Goal: Task Accomplishment & Management: Manage account settings

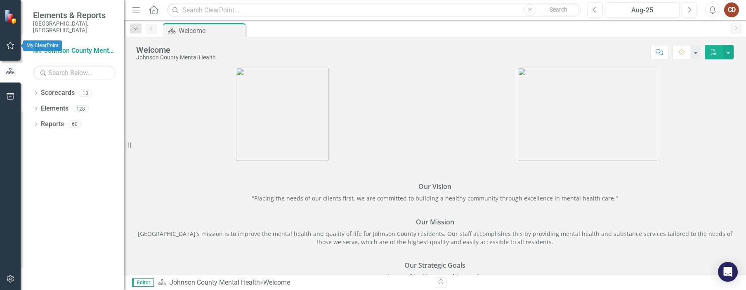
click at [9, 47] on icon "button" at bounding box center [10, 45] width 9 height 7
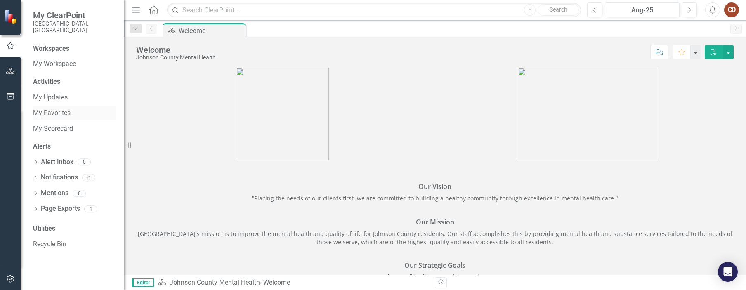
click at [52, 109] on link "My Favorites" at bounding box center [74, 113] width 83 height 9
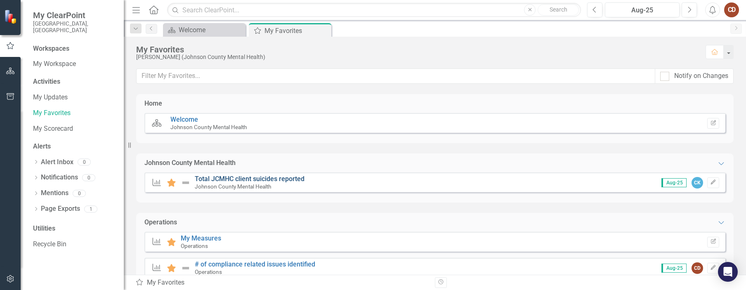
click at [241, 179] on link "Total JCMHC client suicides reported" at bounding box center [250, 179] width 110 height 8
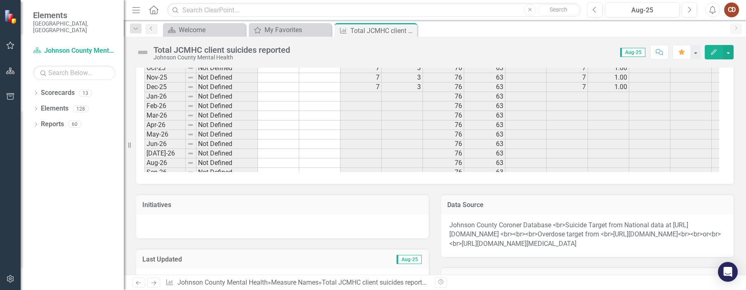
scroll to position [1056, 0]
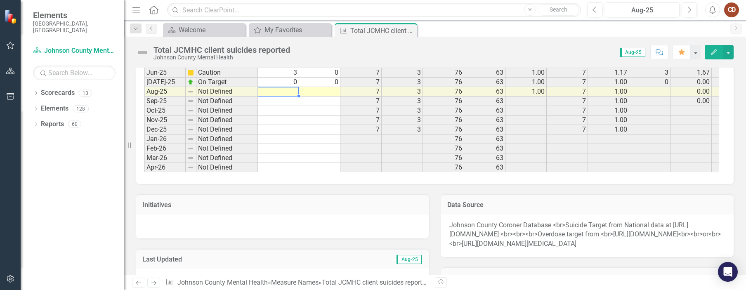
click at [274, 94] on tbody "Jun-23 On Target 0 0 0 0 76 63 1.00 0 0.00 0 0.00 0 0% 12 0 [DATE]-23 On Target…" at bounding box center [593, 44] width 898 height 409
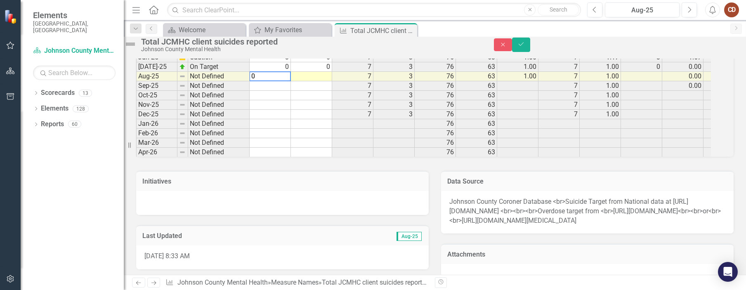
click at [331, 81] on td at bounding box center [311, 76] width 41 height 9
type textarea "0"
click at [519, 47] on icon "Save" at bounding box center [521, 44] width 7 height 6
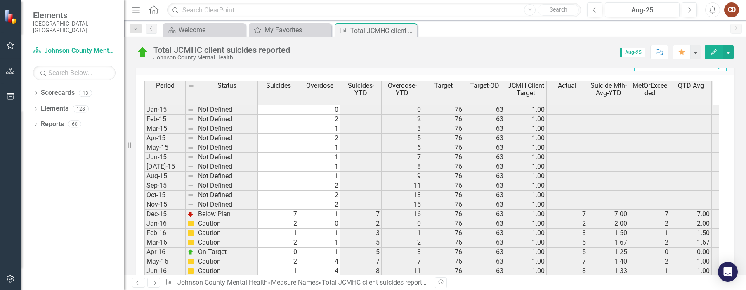
scroll to position [495, 0]
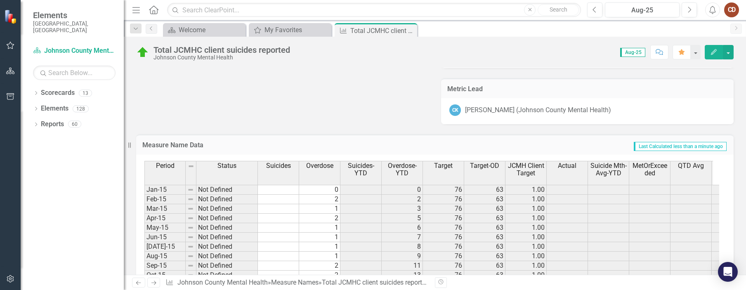
drag, startPoint x: 411, startPoint y: 31, endPoint x: 368, endPoint y: 31, distance: 42.9
click at [0, 0] on icon "Close" at bounding box center [0, 0] width 0 height 0
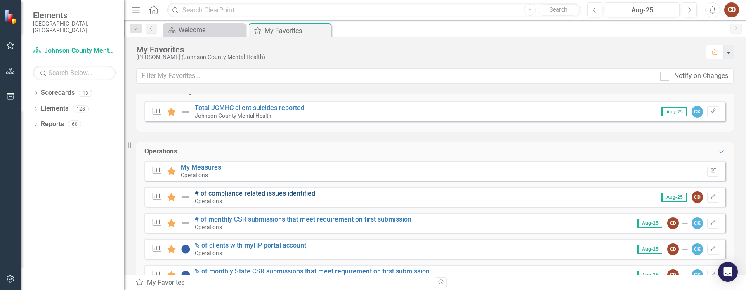
scroll to position [165, 0]
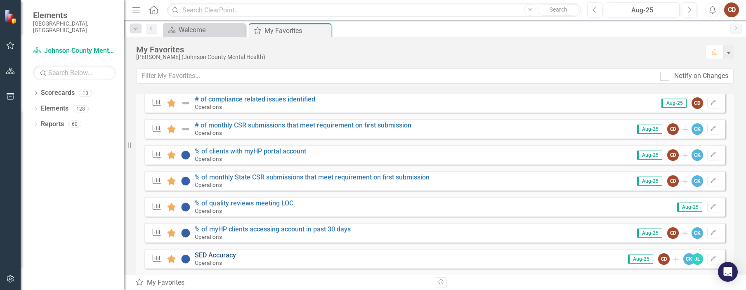
click at [215, 253] on link "SED Accuracy" at bounding box center [215, 255] width 41 height 8
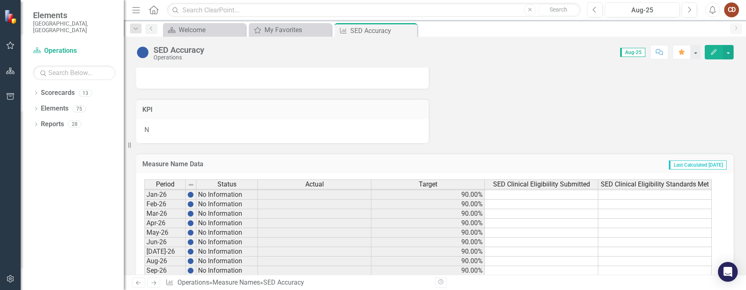
scroll to position [1231, 0]
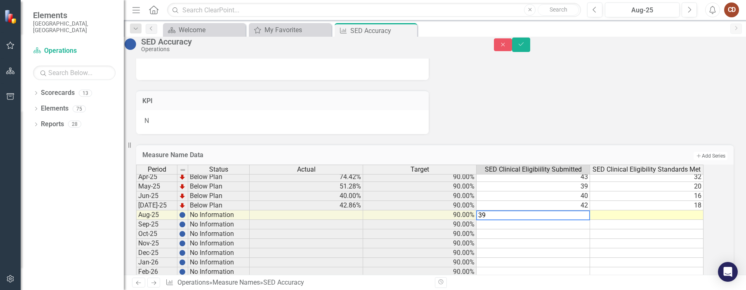
click at [519, 220] on td at bounding box center [646, 214] width 113 height 9
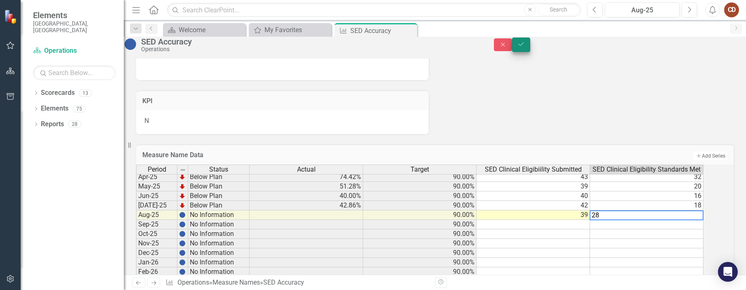
type textarea "28"
click at [519, 46] on icon "Save" at bounding box center [521, 44] width 7 height 6
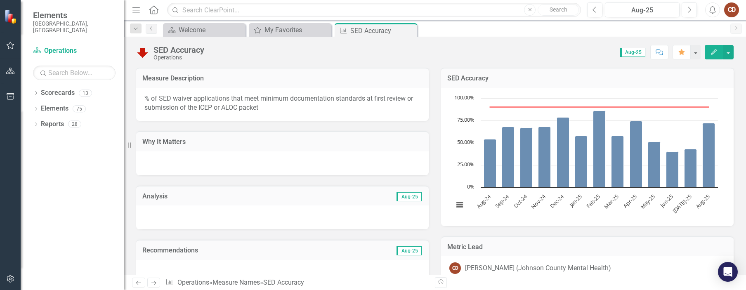
click at [0, 0] on icon "Close" at bounding box center [0, 0] width 0 height 0
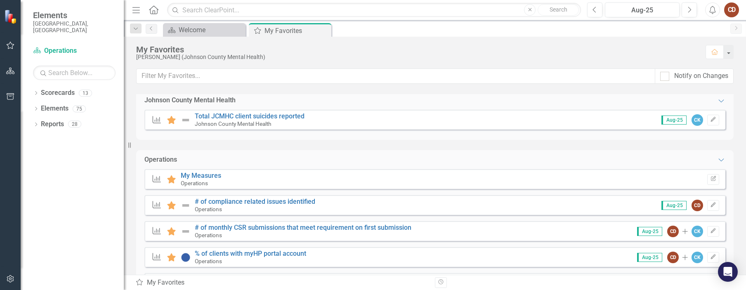
scroll to position [83, 0]
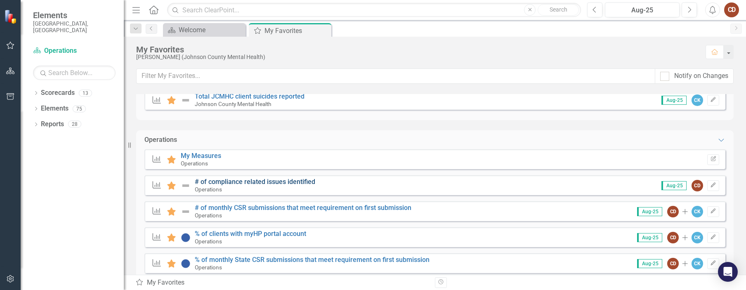
click at [241, 182] on link "# of compliance related issues identified" at bounding box center [255, 182] width 121 height 8
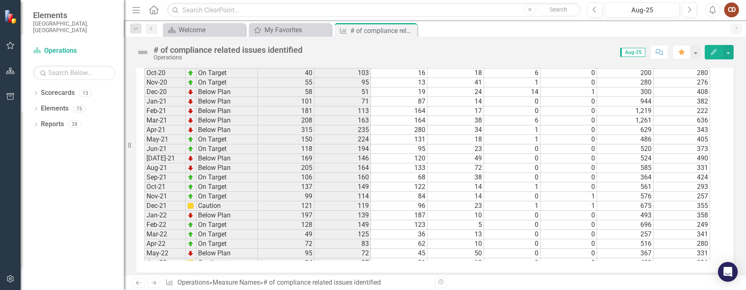
scroll to position [660, 0]
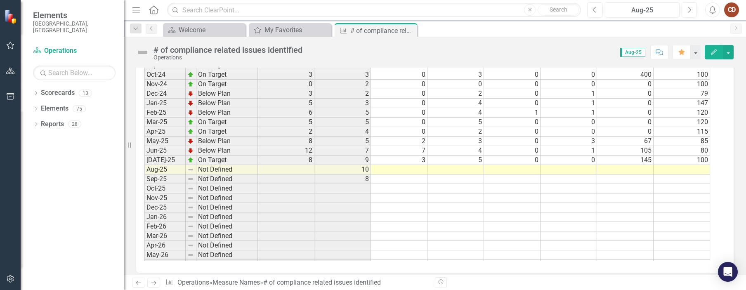
click at [399, 169] on tbody "Feb-23 On Target 14 34 12 2 0 0 201 78 Mar-23 Below Plan 61 37 47 14 0 0 373 28…" at bounding box center [427, 103] width 566 height 447
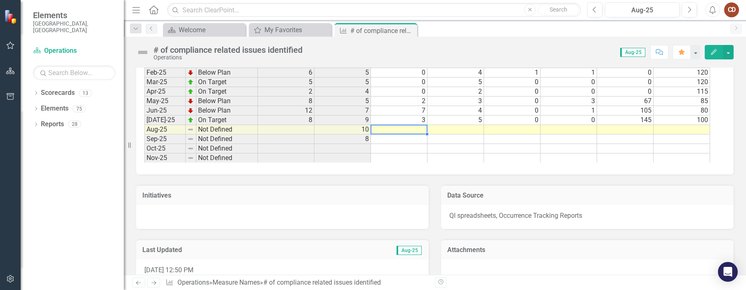
click at [397, 130] on td at bounding box center [399, 129] width 57 height 9
type textarea "11"
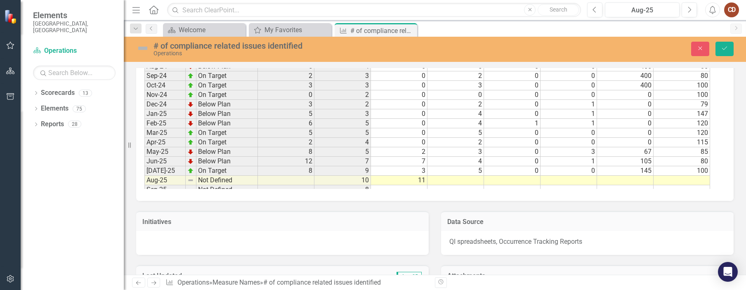
click at [629, 179] on td at bounding box center [625, 180] width 57 height 9
type textarea "135"
click at [444, 180] on td at bounding box center [456, 180] width 57 height 9
type textarea "4"
click at [676, 181] on td at bounding box center [682, 180] width 57 height 9
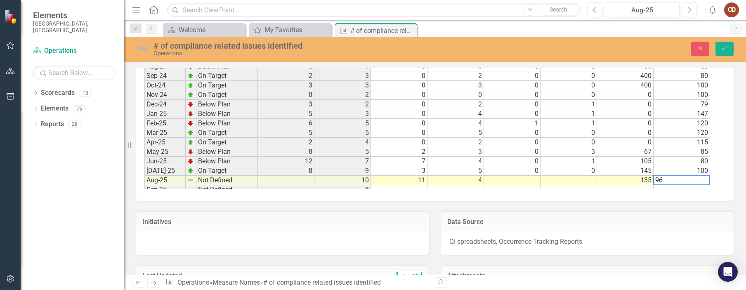
type textarea "96"
click at [144, 176] on div "Period Status Actual Target Evaluation & Mgmt Claim Violations Clinical Claim V…" at bounding box center [144, 63] width 0 height 471
type textarea "0"
click at [579, 182] on td at bounding box center [569, 180] width 57 height 9
type textarea "0"
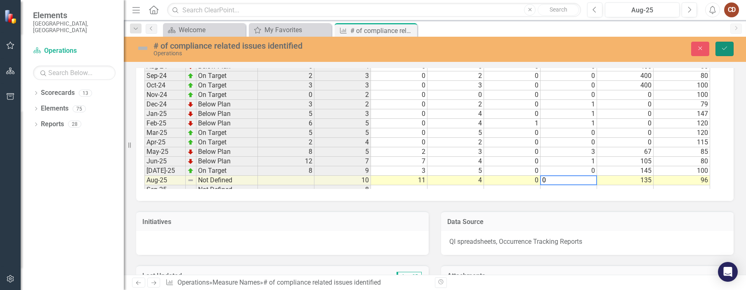
click at [728, 49] on icon "Save" at bounding box center [724, 48] width 7 height 6
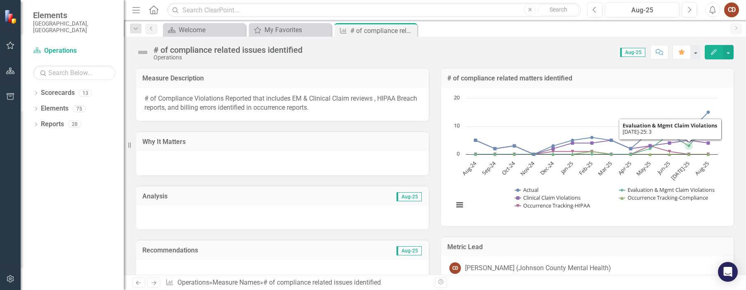
scroll to position [19, 0]
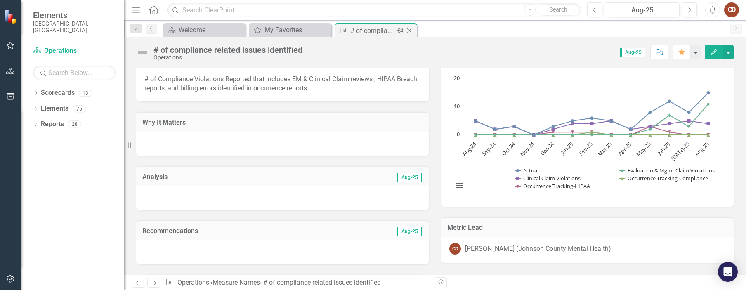
click at [412, 31] on icon "Close" at bounding box center [409, 30] width 8 height 7
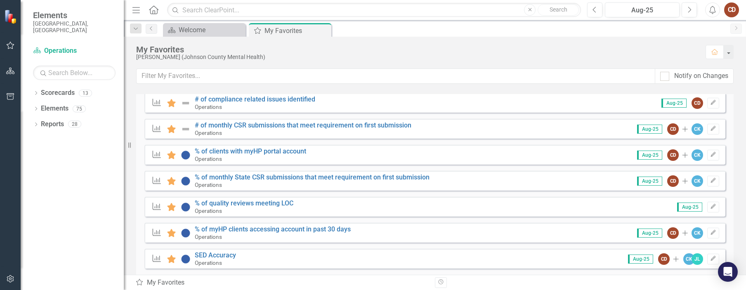
scroll to position [239, 0]
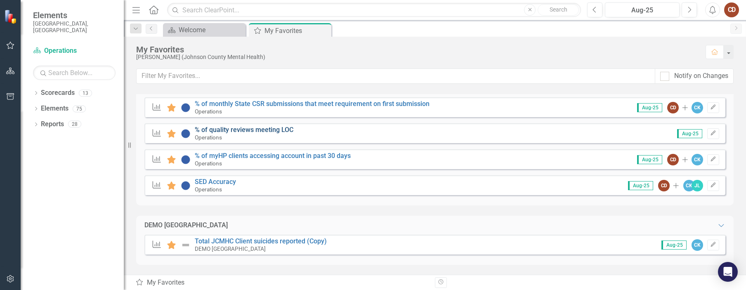
click at [220, 131] on link "% of quality reviews meeting LOC" at bounding box center [244, 130] width 99 height 8
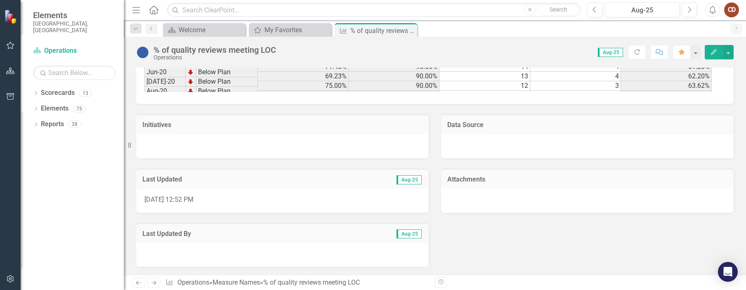
scroll to position [490, 0]
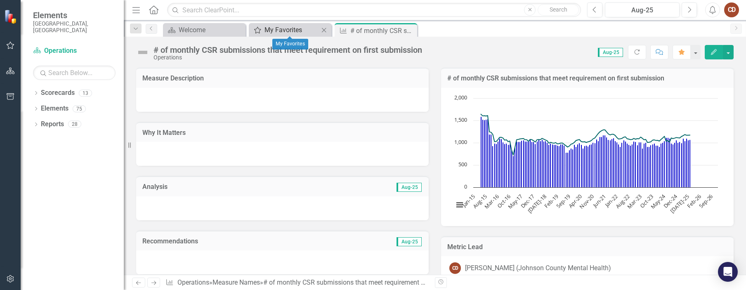
click at [275, 30] on div "My Favorites" at bounding box center [292, 30] width 54 height 10
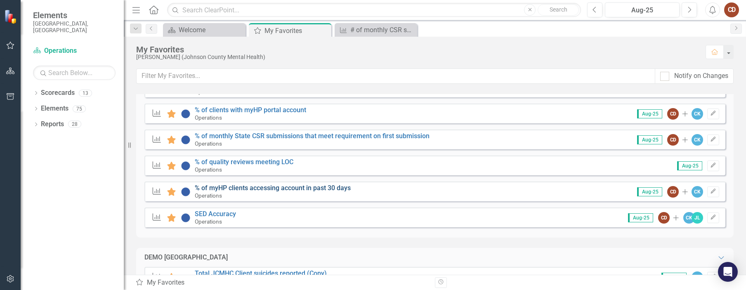
scroll to position [165, 0]
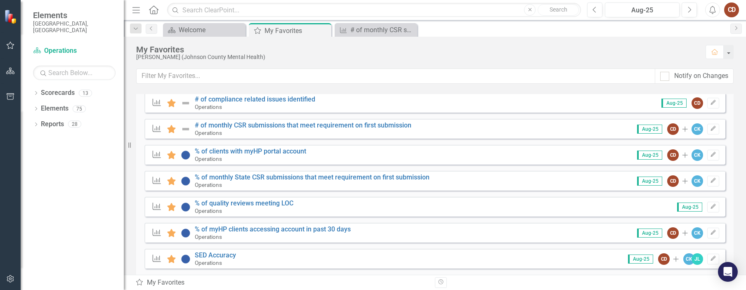
click at [244, 147] on div "Measure Name Favorite % of clients with myHP portal account Operations Aug-25 C…" at bounding box center [434, 155] width 581 height 20
click at [237, 151] on link "% of clients with myHP portal account" at bounding box center [250, 151] width 111 height 8
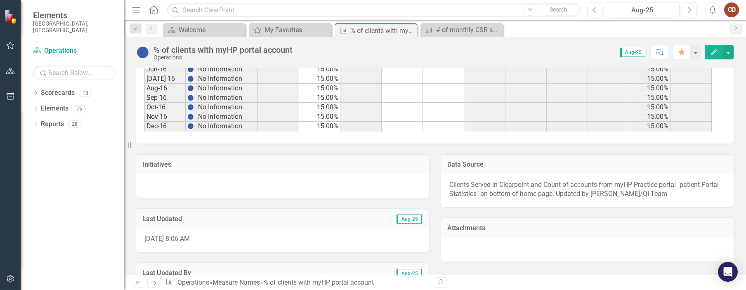
scroll to position [784, 0]
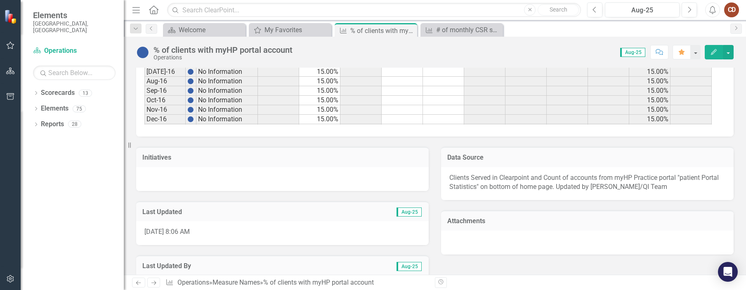
click at [144, 96] on div "Period Status Actual Target Avg-YTD pin-registered accounts self-registered acc…" at bounding box center [144, 12] width 0 height 281
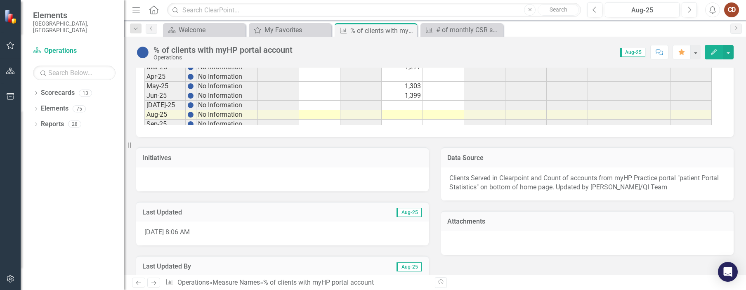
scroll to position [991, 0]
click at [402, 116] on td at bounding box center [402, 116] width 41 height 9
type textarea "1"
